Goal: Go to known website: Go to known website

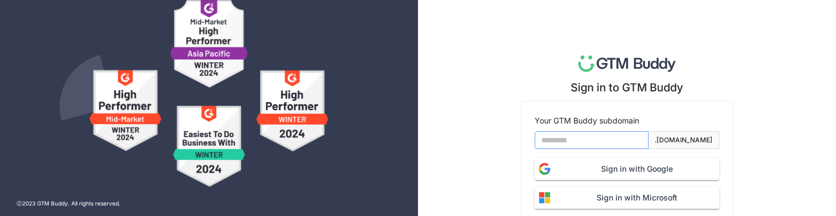
click at [602, 139] on input at bounding box center [592, 140] width 114 height 18
type input "*****"
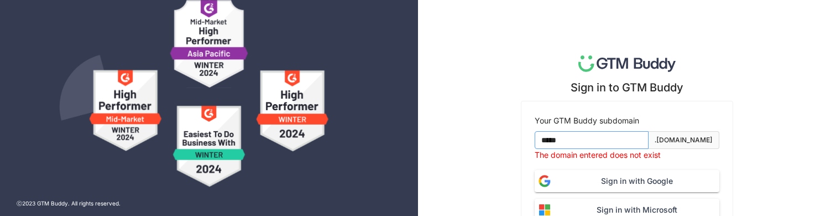
click at [632, 148] on input "*****" at bounding box center [592, 140] width 114 height 18
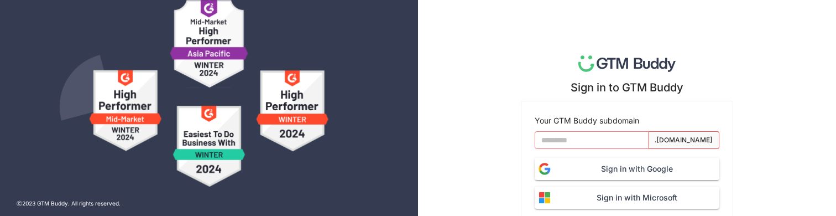
type input "*"
